Goal: Information Seeking & Learning: Learn about a topic

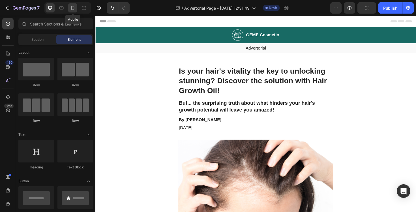
click at [73, 8] on icon at bounding box center [73, 8] width 6 height 6
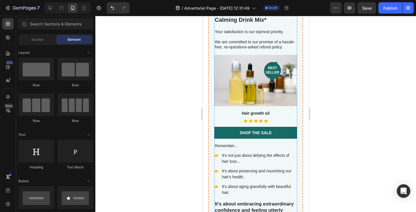
scroll to position [1791, 0]
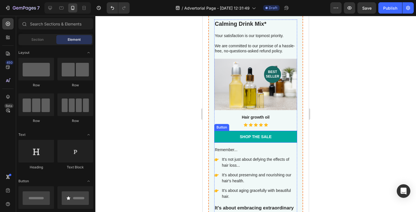
click at [273, 137] on link "Shop the Sale" at bounding box center [255, 137] width 83 height 12
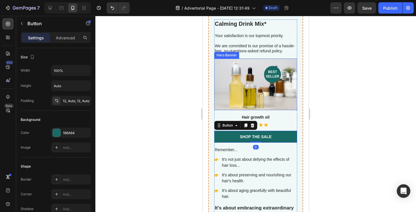
click at [285, 95] on div "Background Image" at bounding box center [255, 84] width 83 height 51
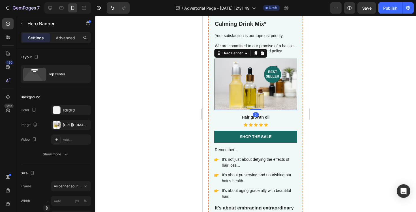
scroll to position [1752, 0]
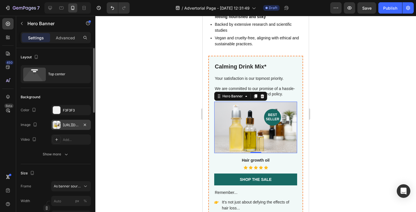
click at [67, 125] on div "[URL][DOMAIN_NAME]" at bounding box center [71, 124] width 16 height 5
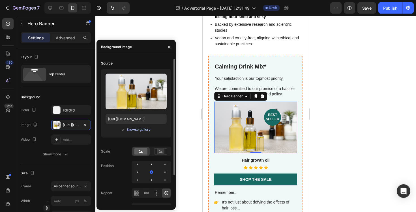
click at [139, 127] on div "Browse gallery" at bounding box center [138, 129] width 24 height 5
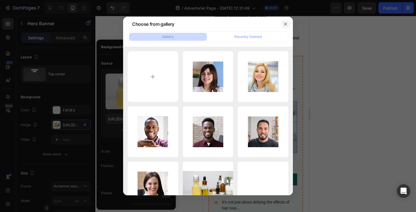
click at [286, 21] on button "button" at bounding box center [285, 24] width 9 height 9
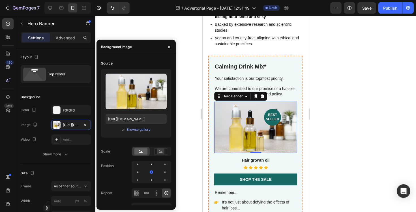
click at [335, 63] on div at bounding box center [255, 114] width 320 height 196
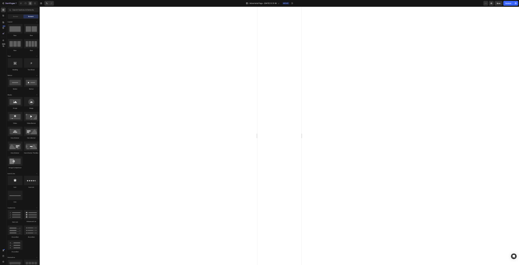
scroll to position [0, 0]
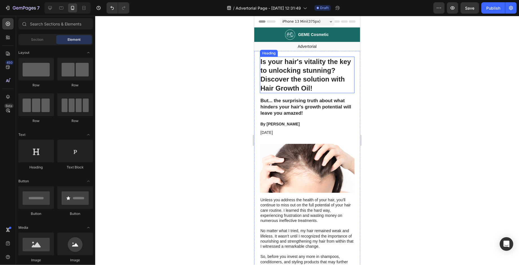
click at [287, 77] on h1 "Is your hair's vitality the key to unlocking stunning? Discover the solution wi…" at bounding box center [307, 74] width 95 height 36
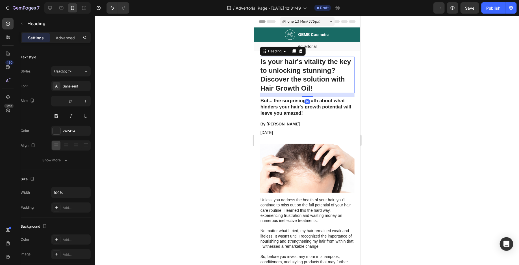
click at [287, 77] on h1 "Is your hair's vitality the key to unlocking stunning? Discover the solution wi…" at bounding box center [307, 74] width 95 height 36
click at [287, 77] on p "Is your hair's vitality the key to unlocking stunning? Discover the solution wi…" at bounding box center [307, 74] width 94 height 35
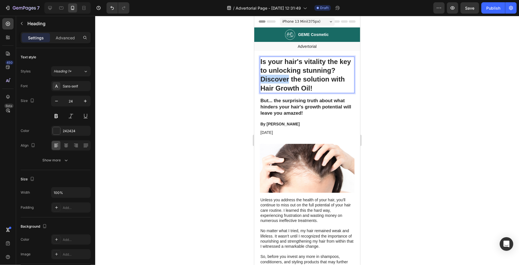
click at [287, 77] on p "Is your hair's vitality the key to unlocking stunning? Discover the solution wi…" at bounding box center [307, 74] width 94 height 35
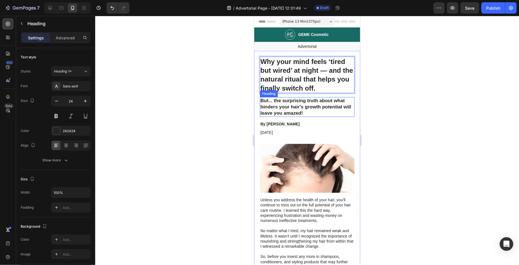
click at [296, 107] on h2 "But... the surprising truth about what hinders your hair's growth potential wil…" at bounding box center [307, 107] width 95 height 20
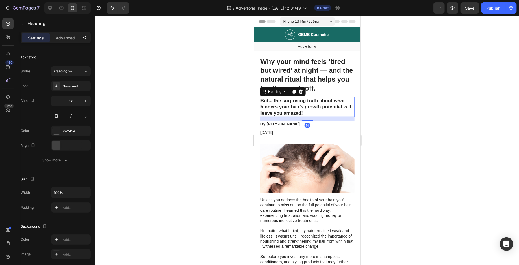
click at [296, 107] on h2 "But... the surprising truth about what hinders your hair's growth potential wil…" at bounding box center [307, 107] width 95 height 20
click at [296, 107] on p "But... the surprising truth about what hinders your hair's growth potential wil…" at bounding box center [307, 106] width 94 height 19
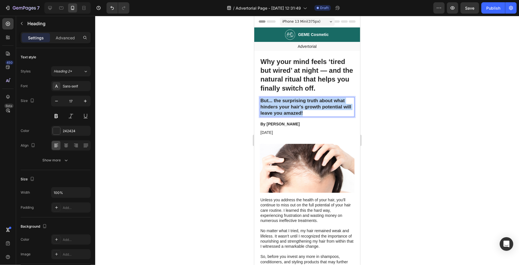
click at [296, 107] on p "But... the surprising truth about what hinders your hair's growth potential wil…" at bounding box center [307, 106] width 94 height 19
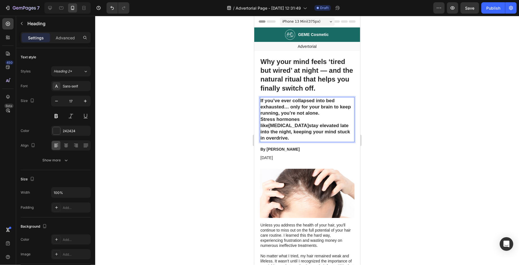
click at [414, 114] on div at bounding box center [307, 140] width 424 height 249
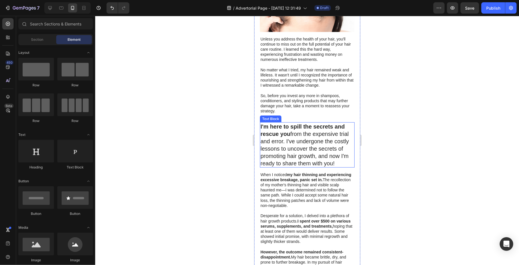
scroll to position [187, 0]
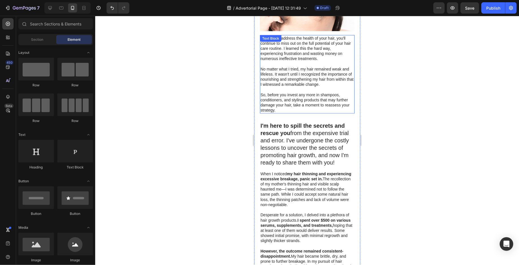
click at [281, 61] on p at bounding box center [307, 63] width 94 height 5
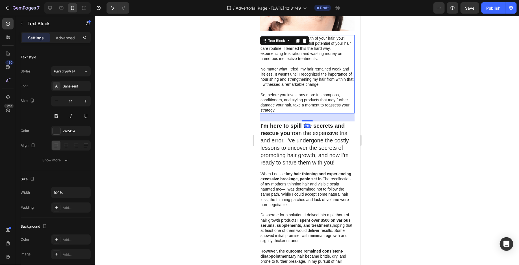
click at [287, 67] on p "No matter what I tried, my hair remained weak and lifeless. It wasn't until I r…" at bounding box center [307, 76] width 94 height 21
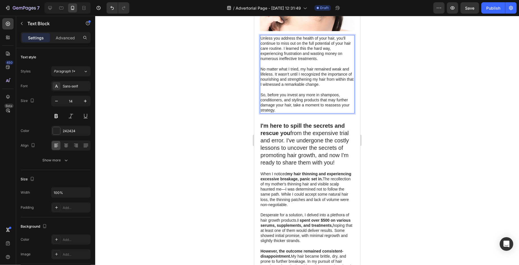
click at [287, 67] on p "No matter what I tried, my hair remained weak and lifeless. It wasn't until I r…" at bounding box center [307, 76] width 94 height 21
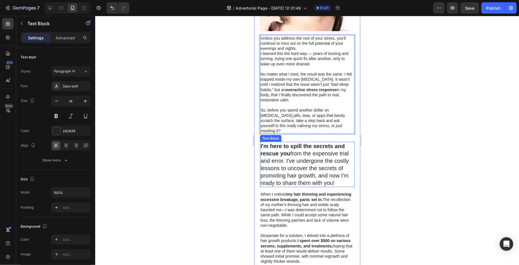
click at [324, 155] on p "I'm here to spill the secrets and rescue you from the expensive trial and error…" at bounding box center [307, 164] width 94 height 44
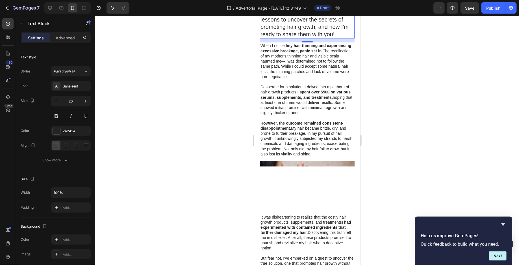
scroll to position [336, 0]
